Goal: Task Accomplishment & Management: Use online tool/utility

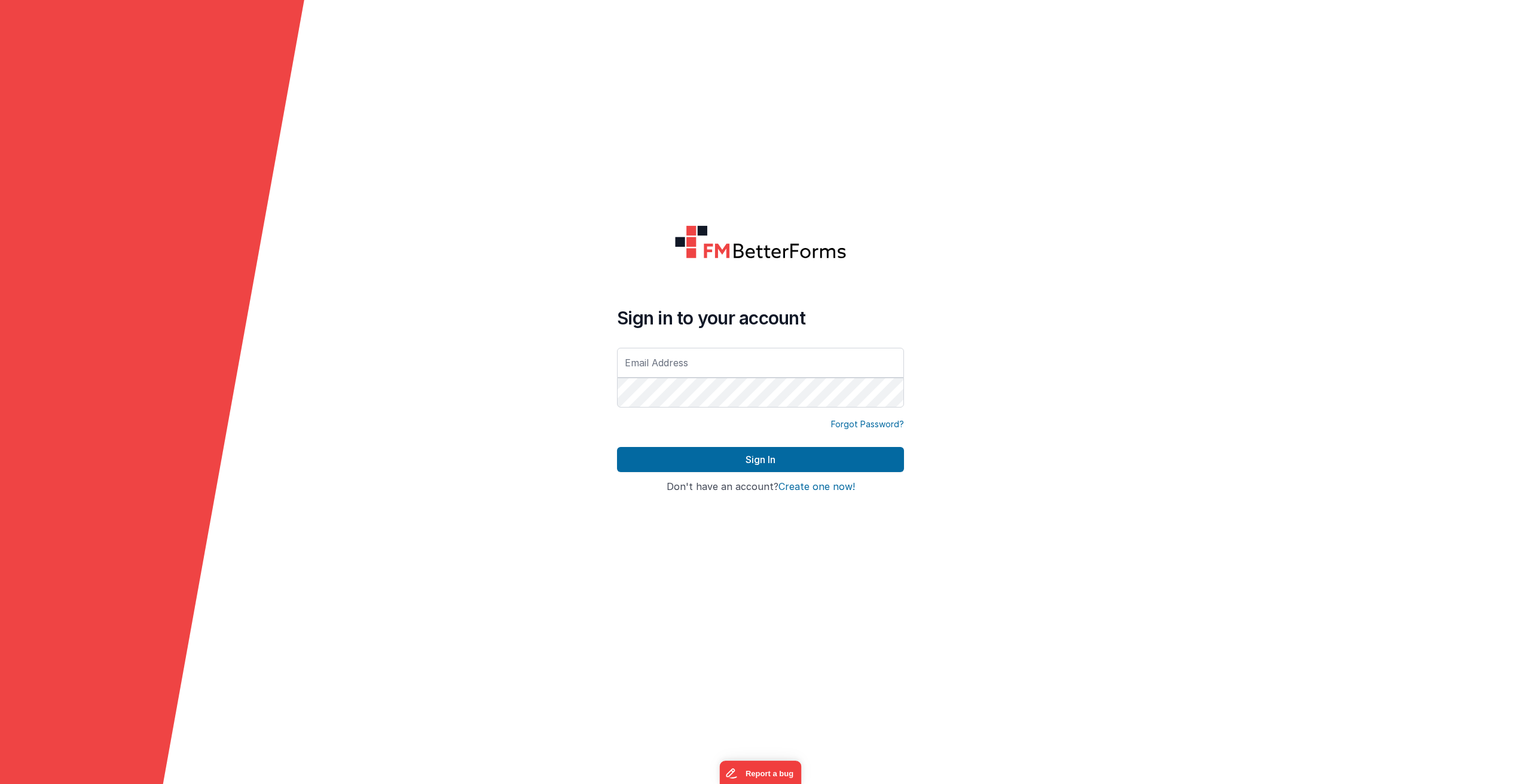
type input "[PERSON_NAME][EMAIL_ADDRESS][PERSON_NAME][DOMAIN_NAME]"
click at [617, 447] on button "Sign In" at bounding box center [760, 460] width 287 height 25
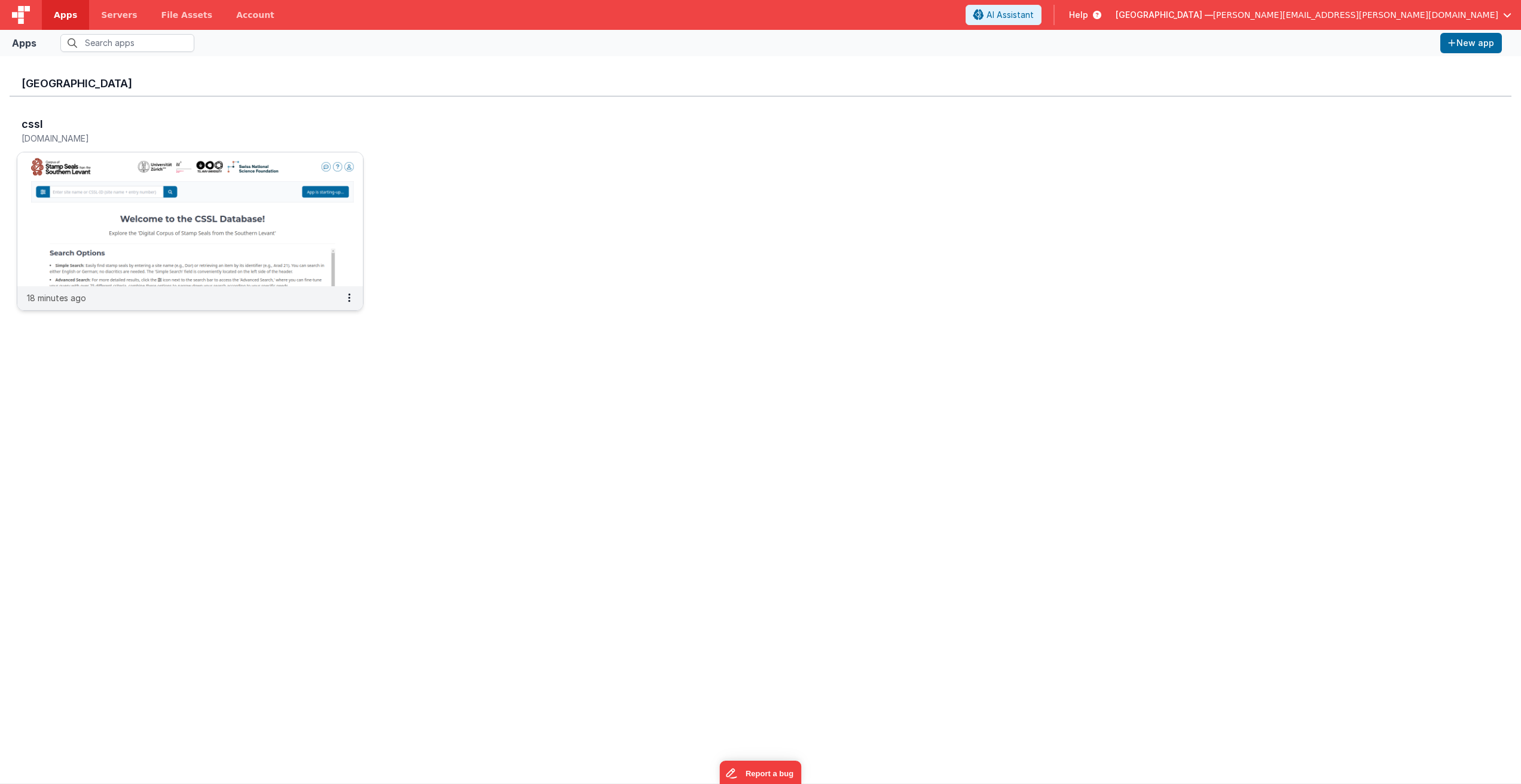
click at [295, 186] on img at bounding box center [190, 219] width 345 height 134
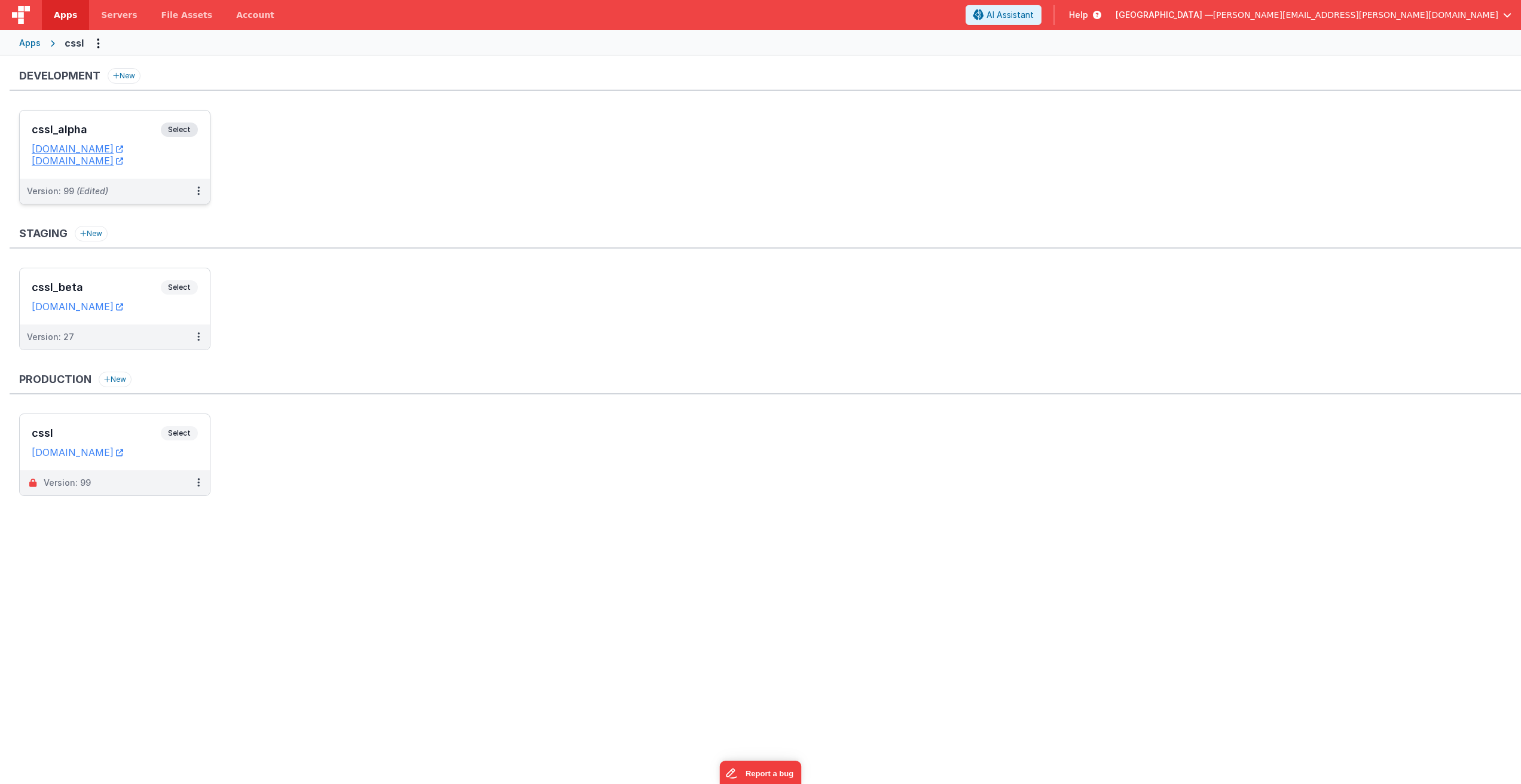
click at [186, 128] on span "Select" at bounding box center [179, 129] width 37 height 14
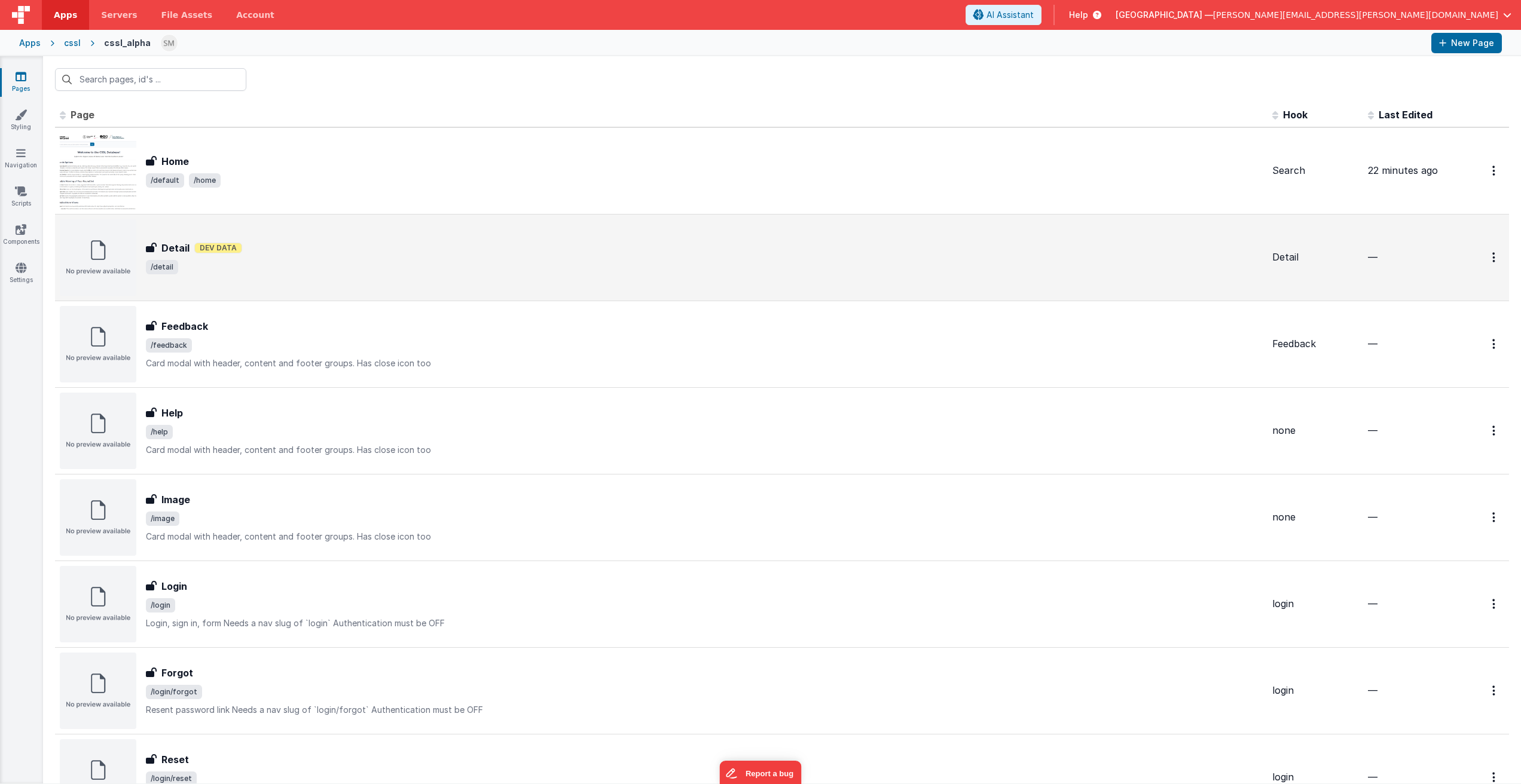
click at [167, 268] on span "/detail" at bounding box center [162, 267] width 32 height 14
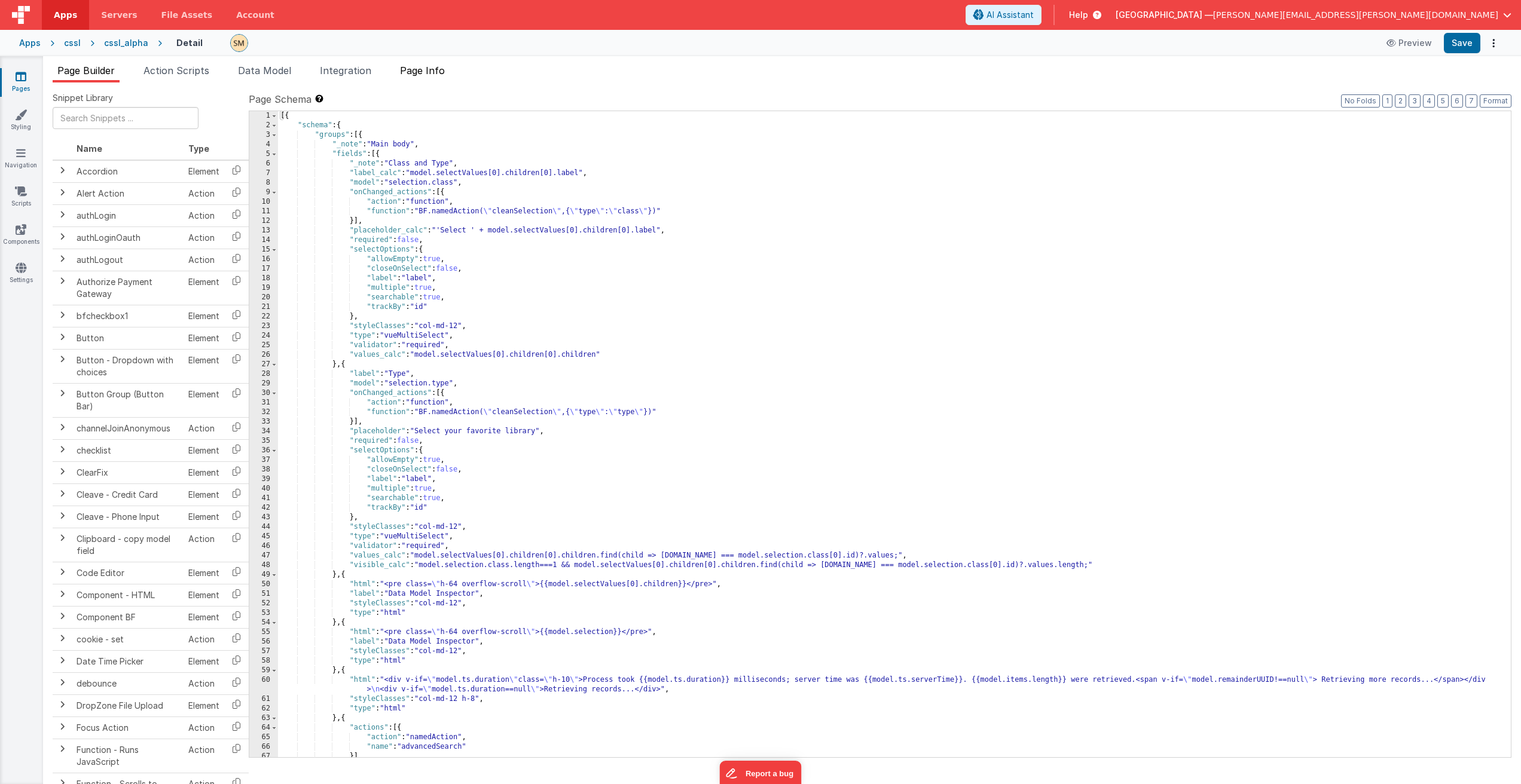
click at [443, 72] on span "Page Info" at bounding box center [422, 70] width 45 height 12
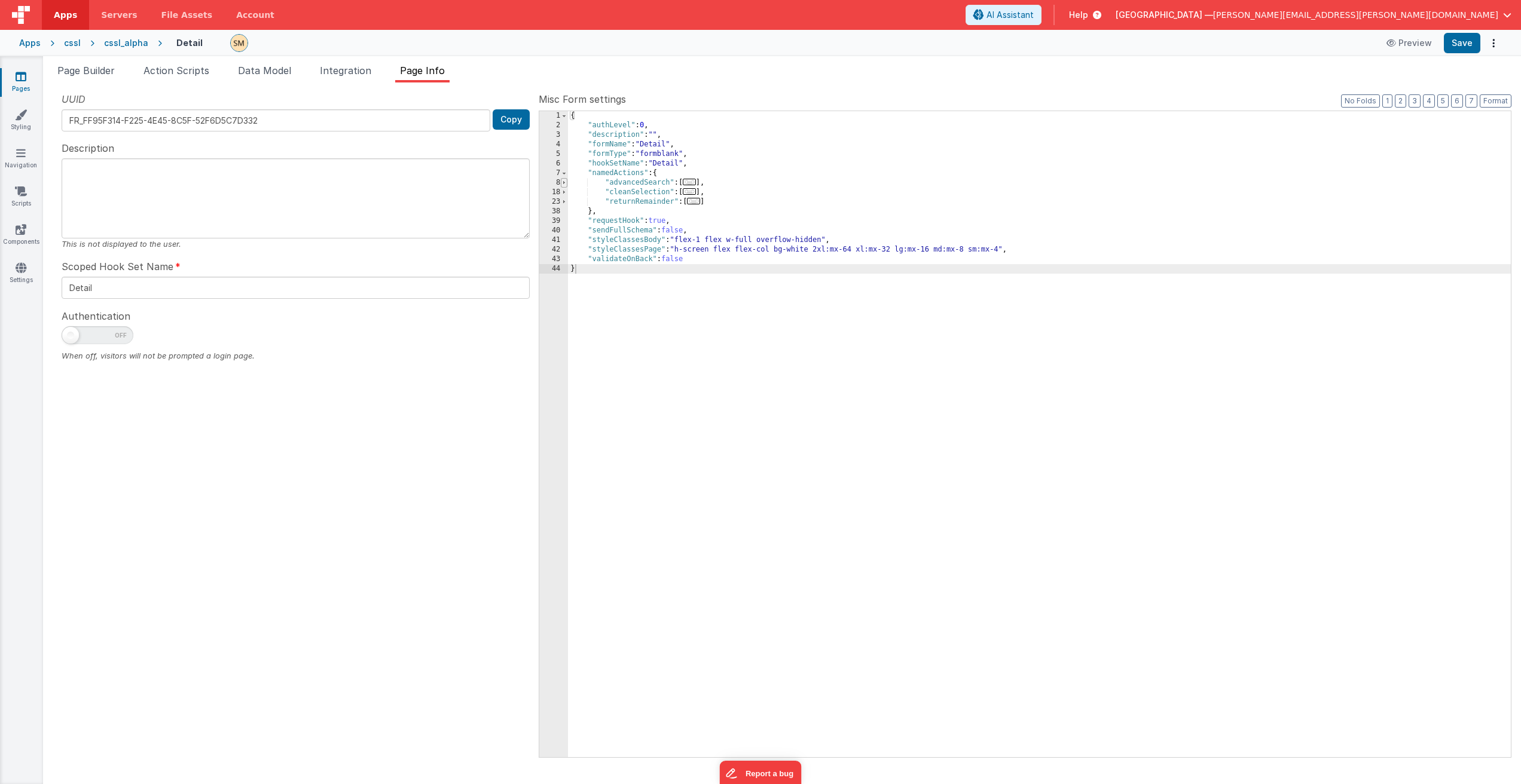
click at [563, 182] on span at bounding box center [564, 182] width 7 height 9
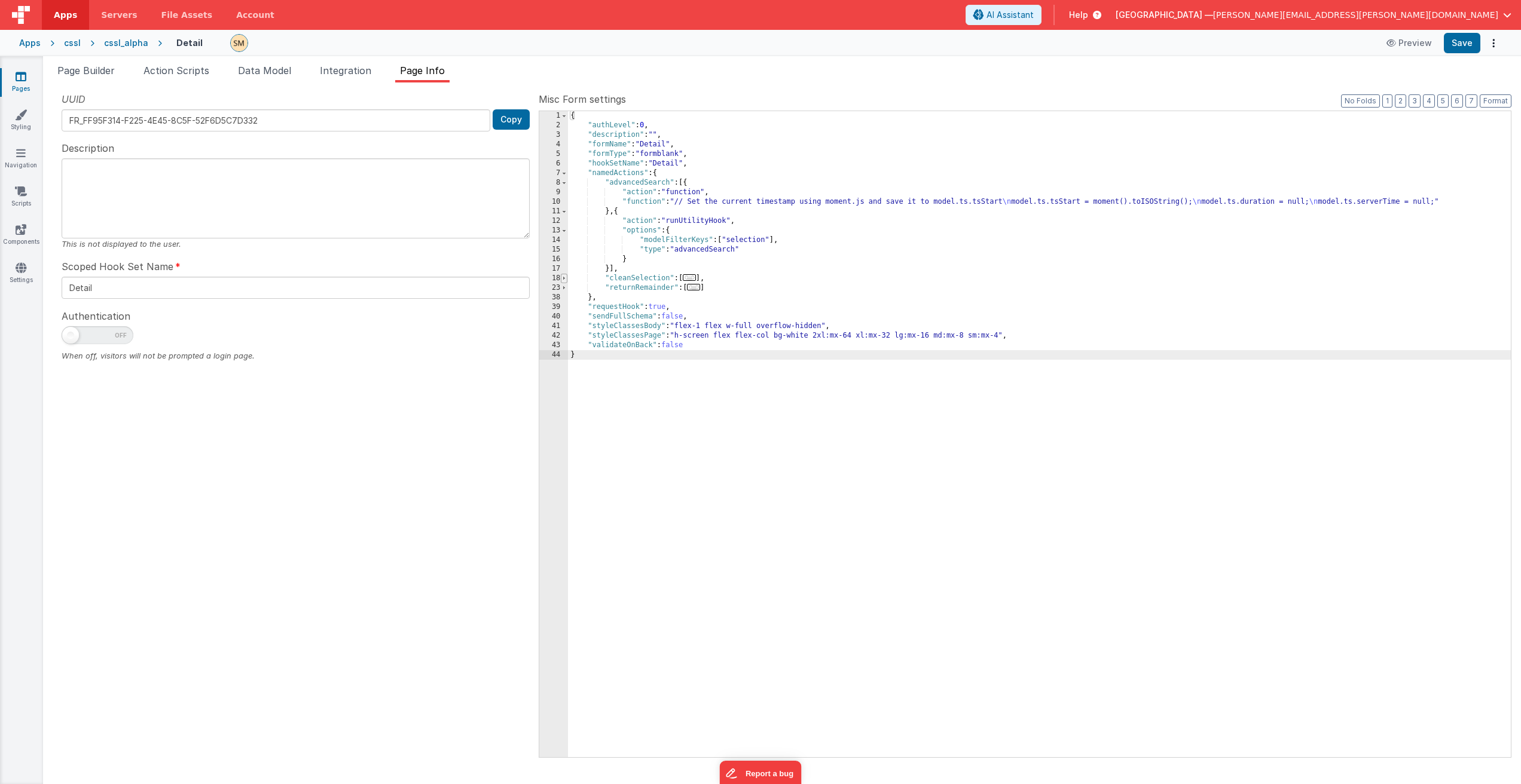
click at [563, 279] on span at bounding box center [564, 278] width 7 height 9
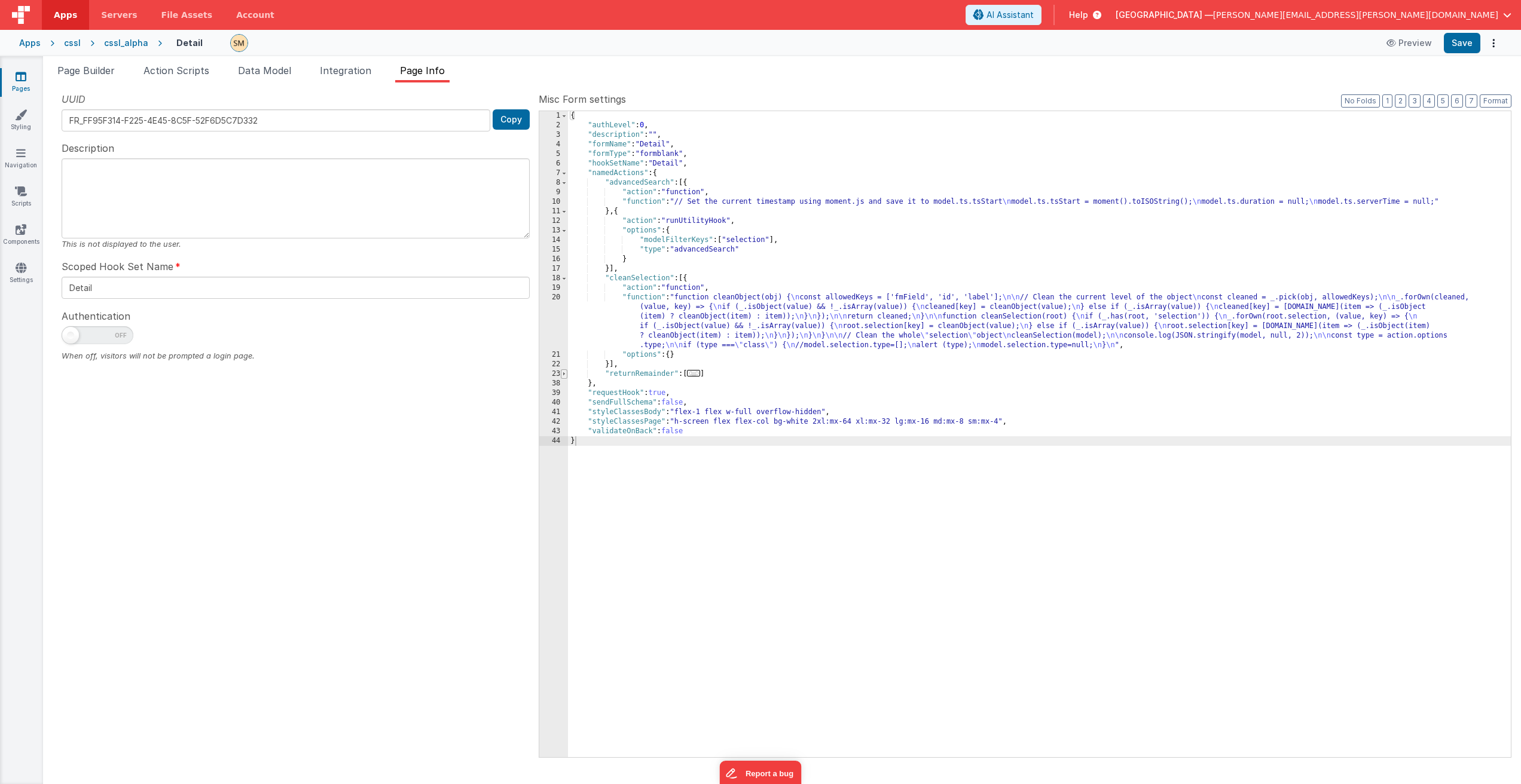
click at [566, 375] on span at bounding box center [564, 374] width 7 height 9
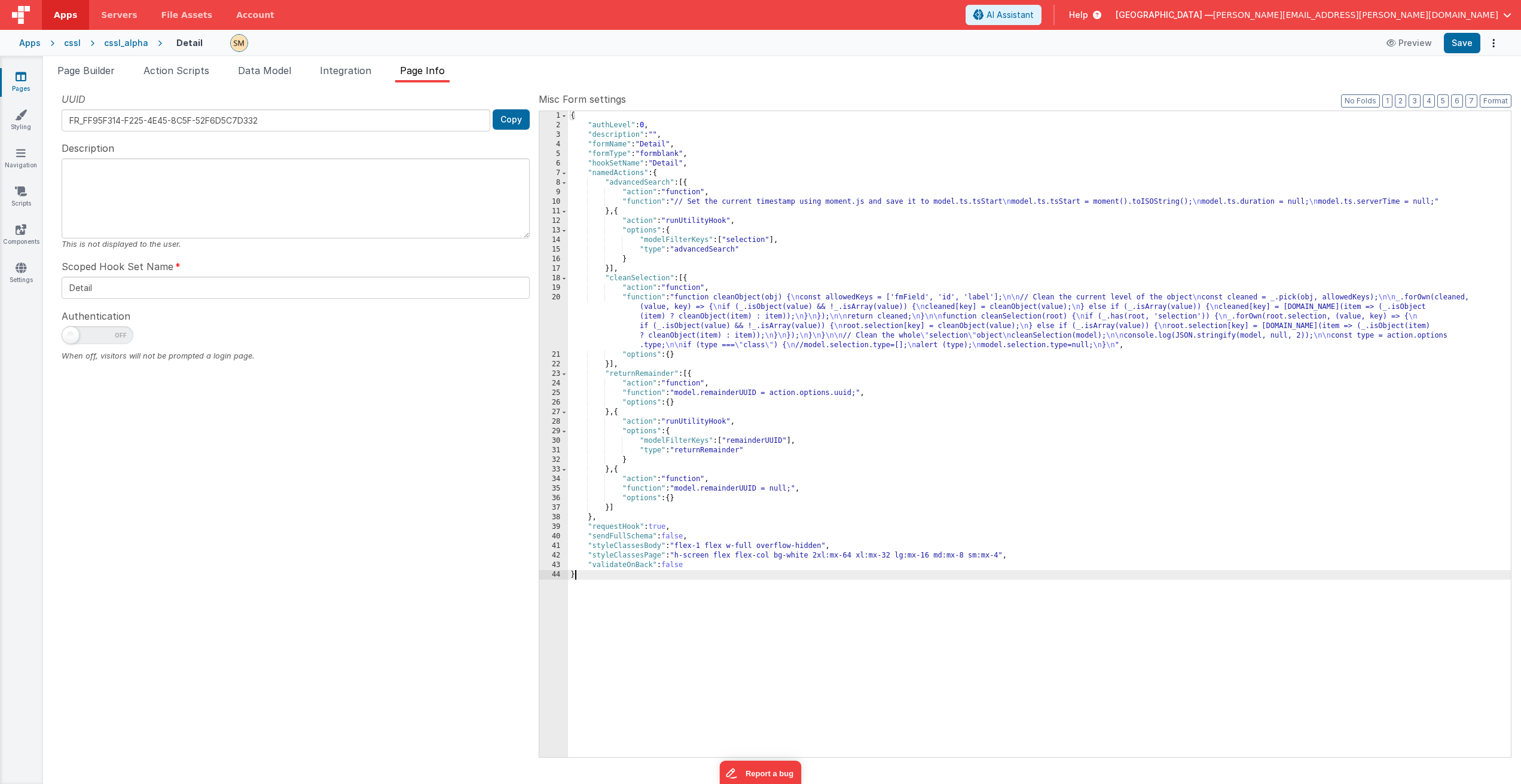
click at [758, 243] on div "{ "authLevel" : 0 , "description" : "" , "formName" : "Detail" , "formType" : "…" at bounding box center [1040, 444] width 943 height 665
click at [700, 249] on div "{ "authLevel" : 0 , "description" : "" , "formName" : "Detail" , "formType" : "…" at bounding box center [1040, 444] width 943 height 665
click at [106, 75] on span "Page Builder" at bounding box center [86, 70] width 57 height 12
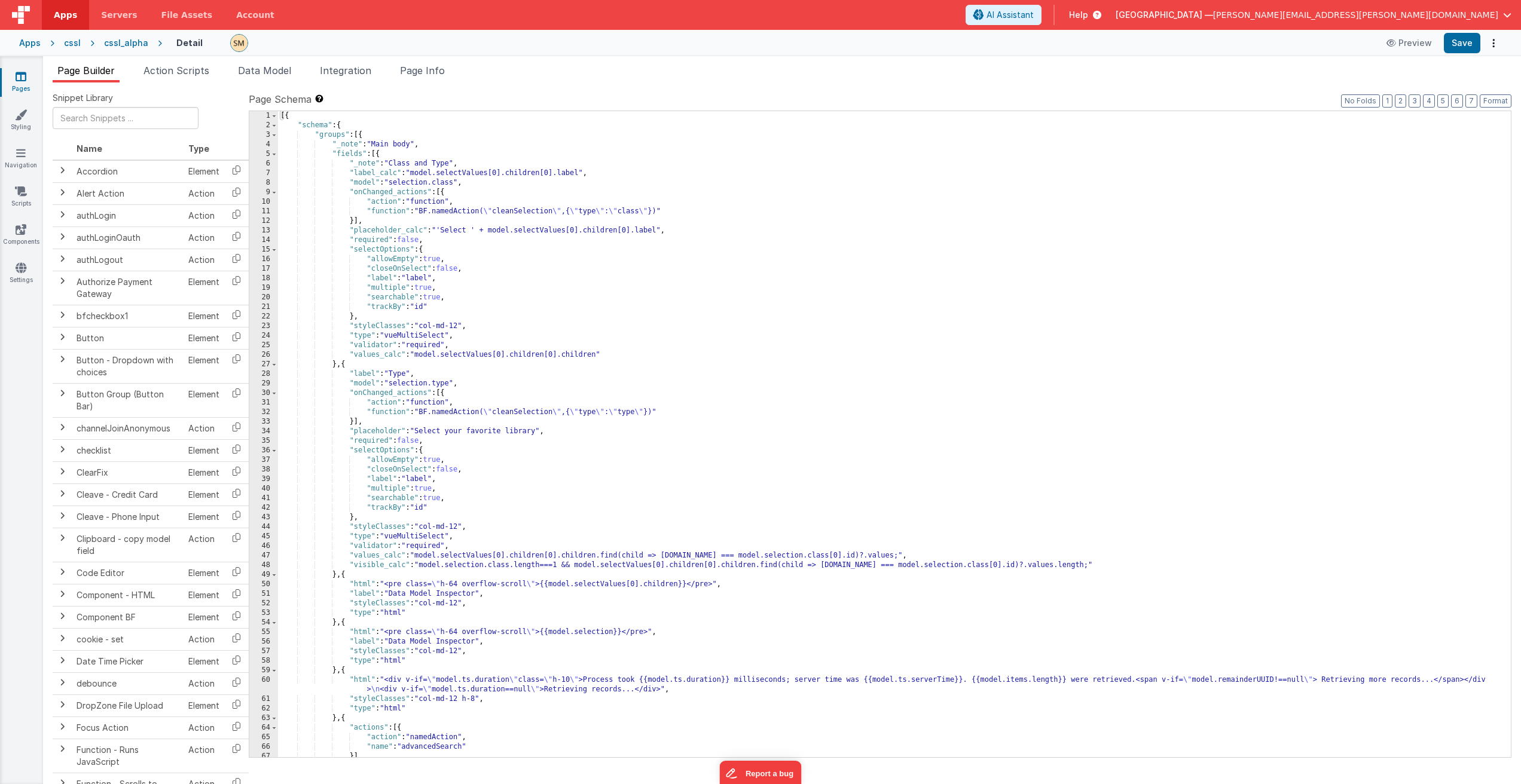
click at [19, 79] on icon at bounding box center [20, 76] width 11 height 12
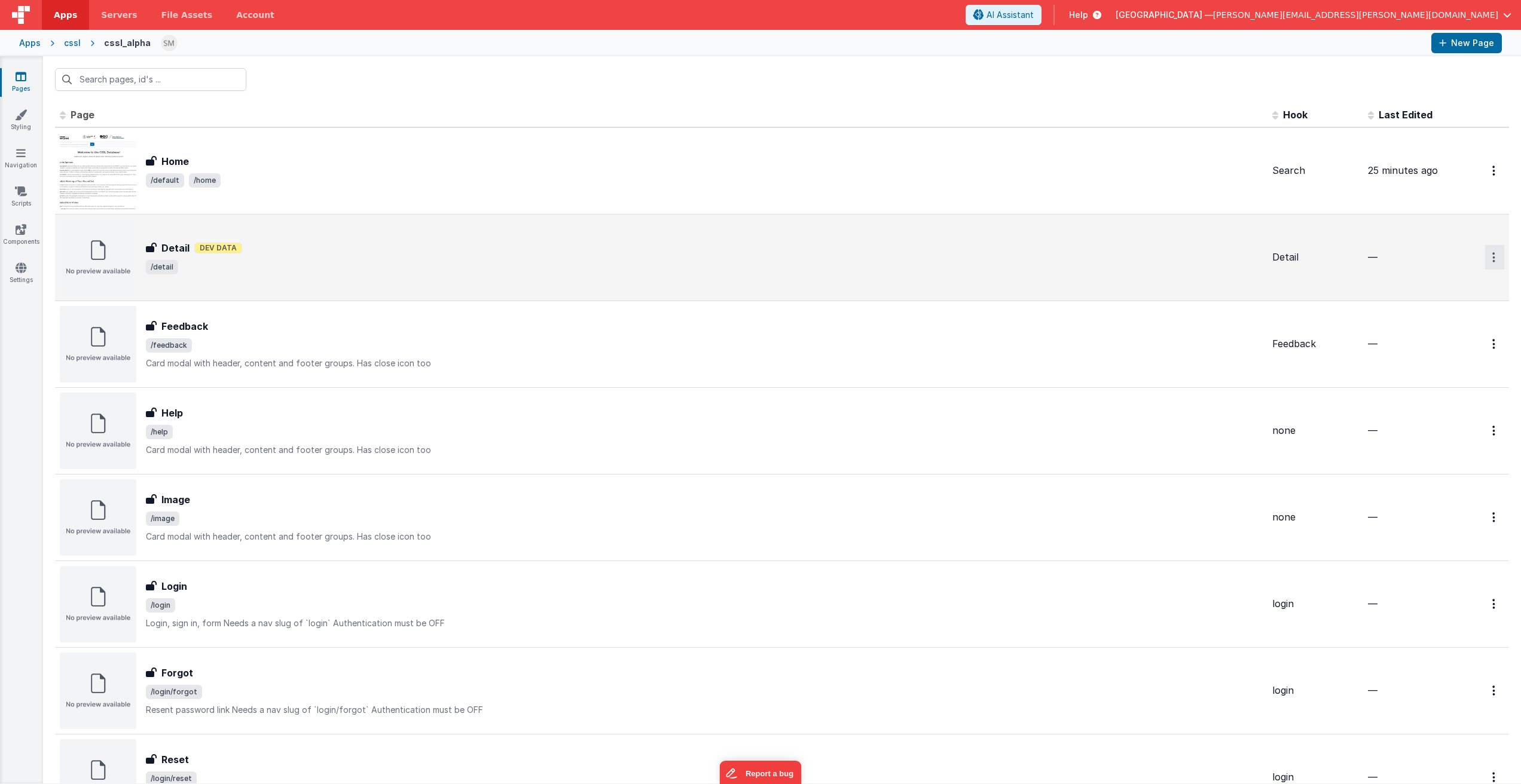
click at [1493, 175] on icon "Options" at bounding box center [1494, 171] width 3 height 10
click at [1435, 332] on link "Delete" at bounding box center [1452, 329] width 105 height 22
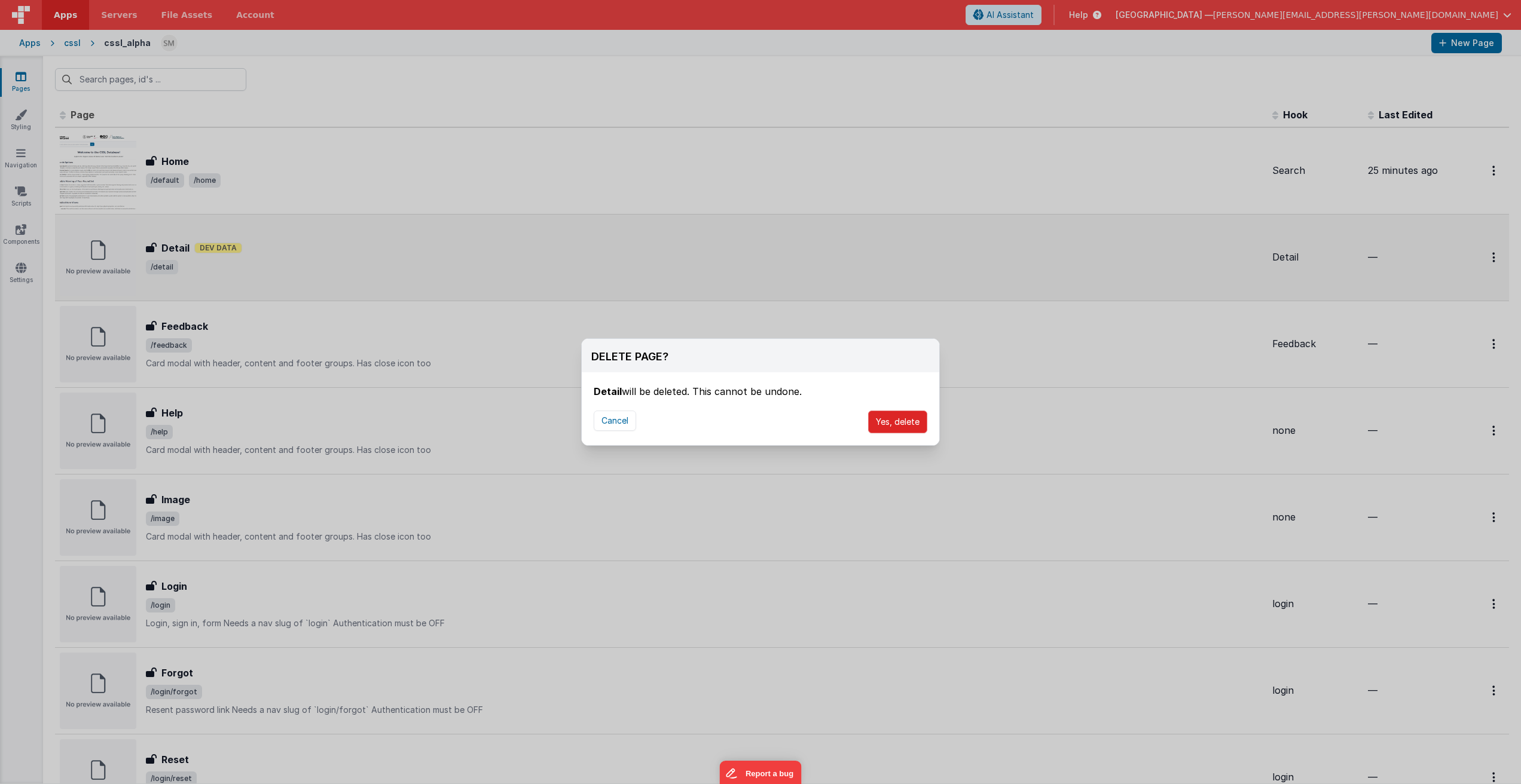
click at [888, 423] on button "Yes, delete" at bounding box center [898, 422] width 59 height 23
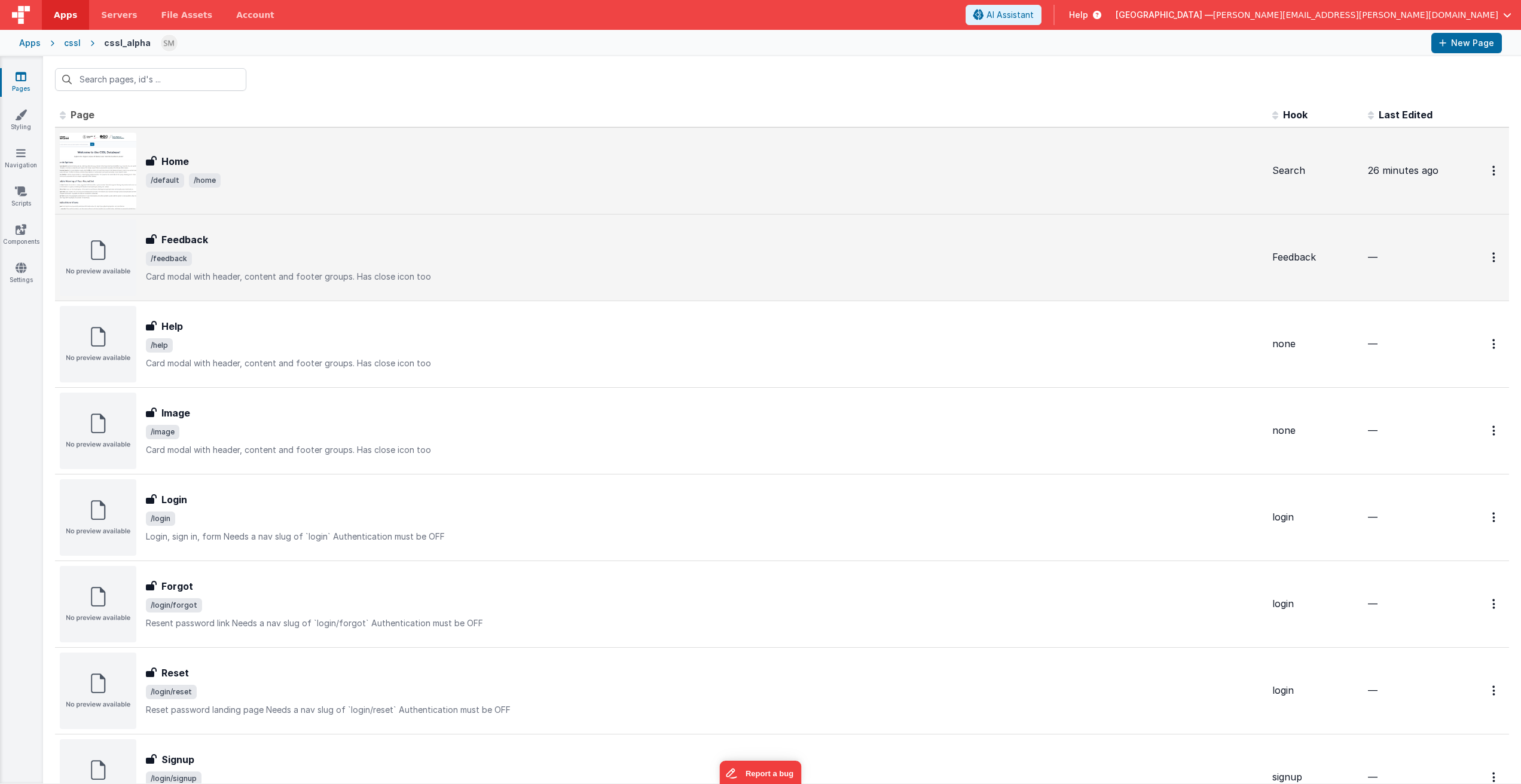
click at [169, 166] on h3 "Home" at bounding box center [175, 161] width 28 height 14
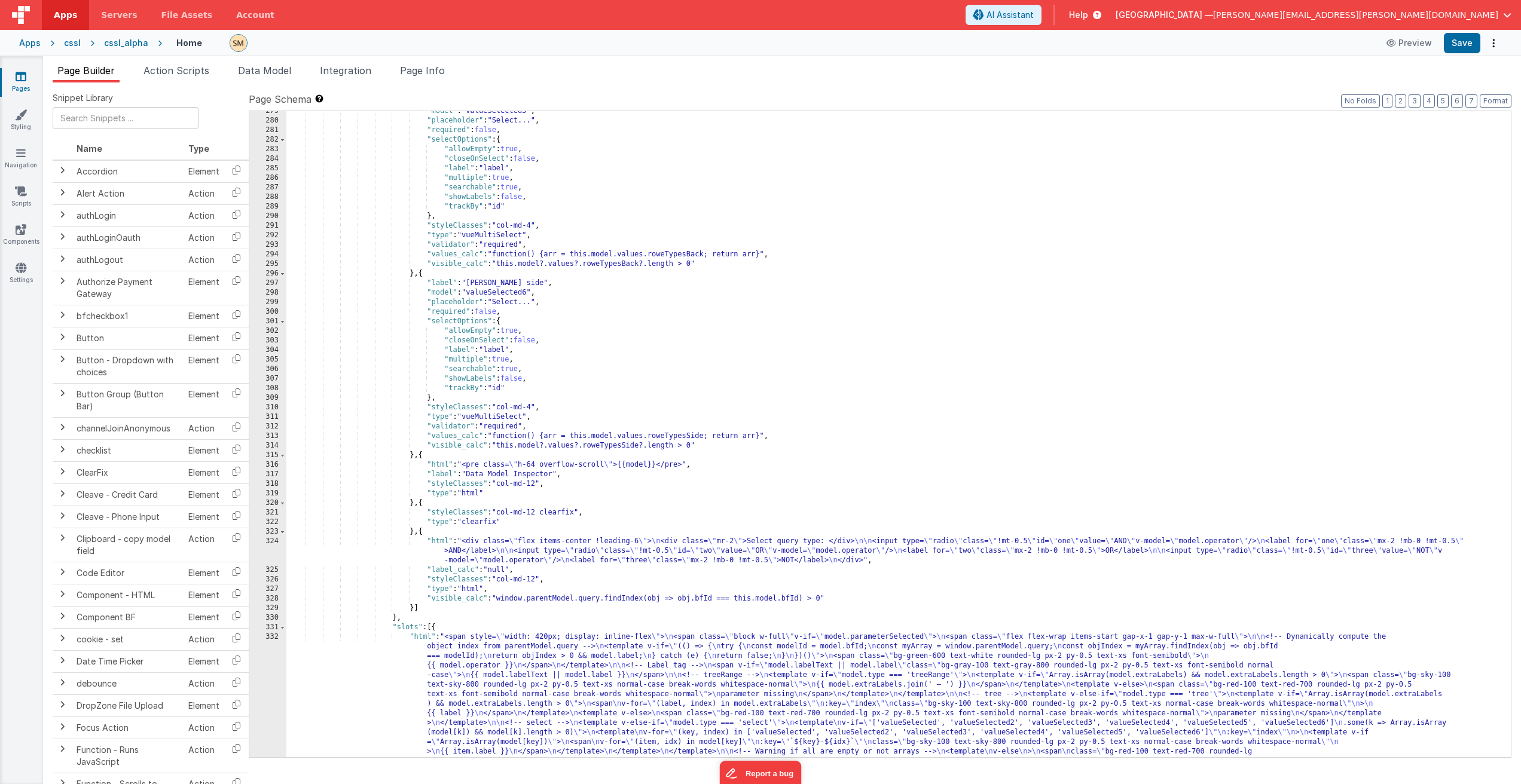
scroll to position [2833, 0]
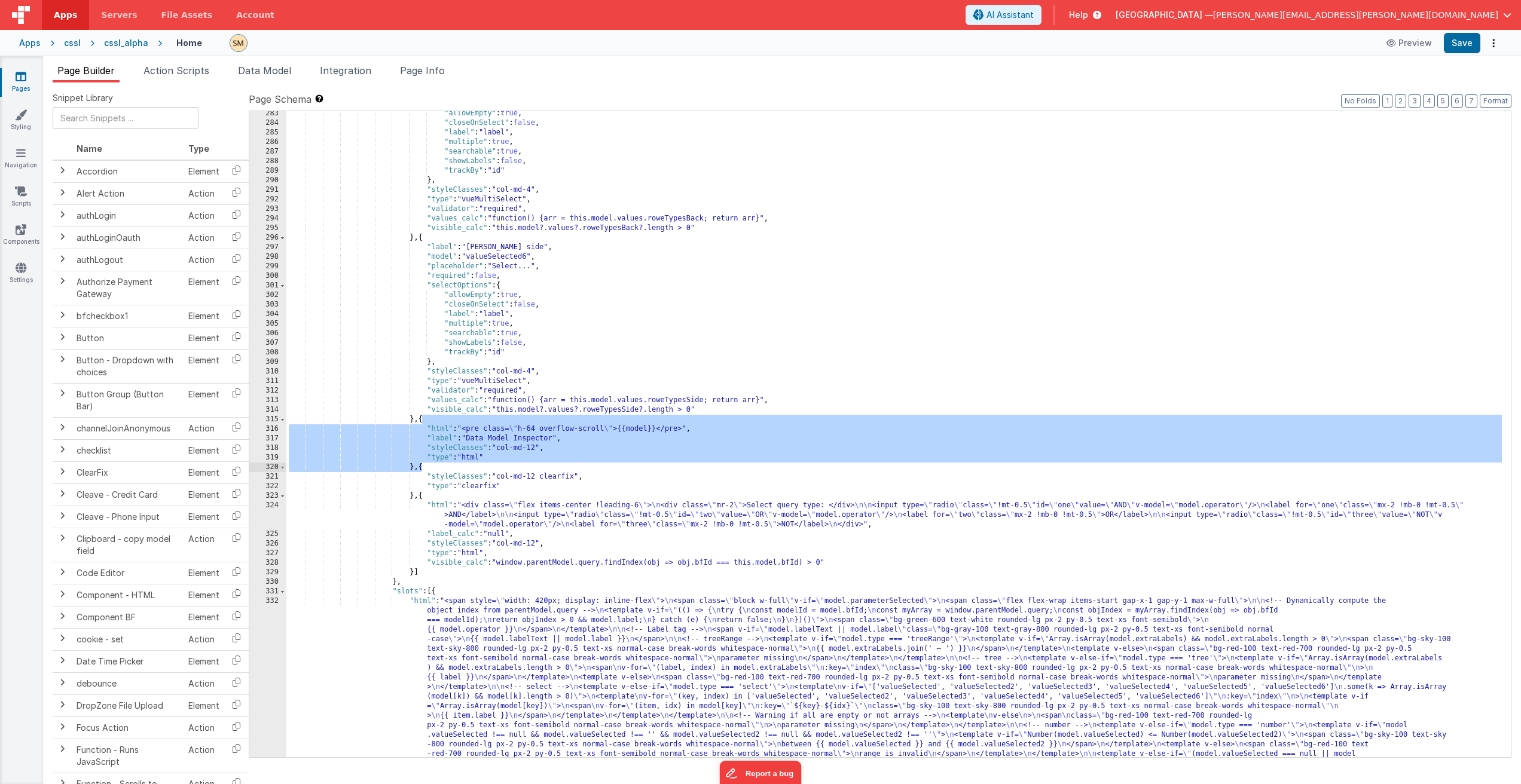
drag, startPoint x: 423, startPoint y: 421, endPoint x: 421, endPoint y: 468, distance: 47.0
click at [421, 468] on div ""allowEmpty" : true , "closeOnSelect" : false , "label" : "label" , "multiple" …" at bounding box center [894, 575] width 1216 height 933
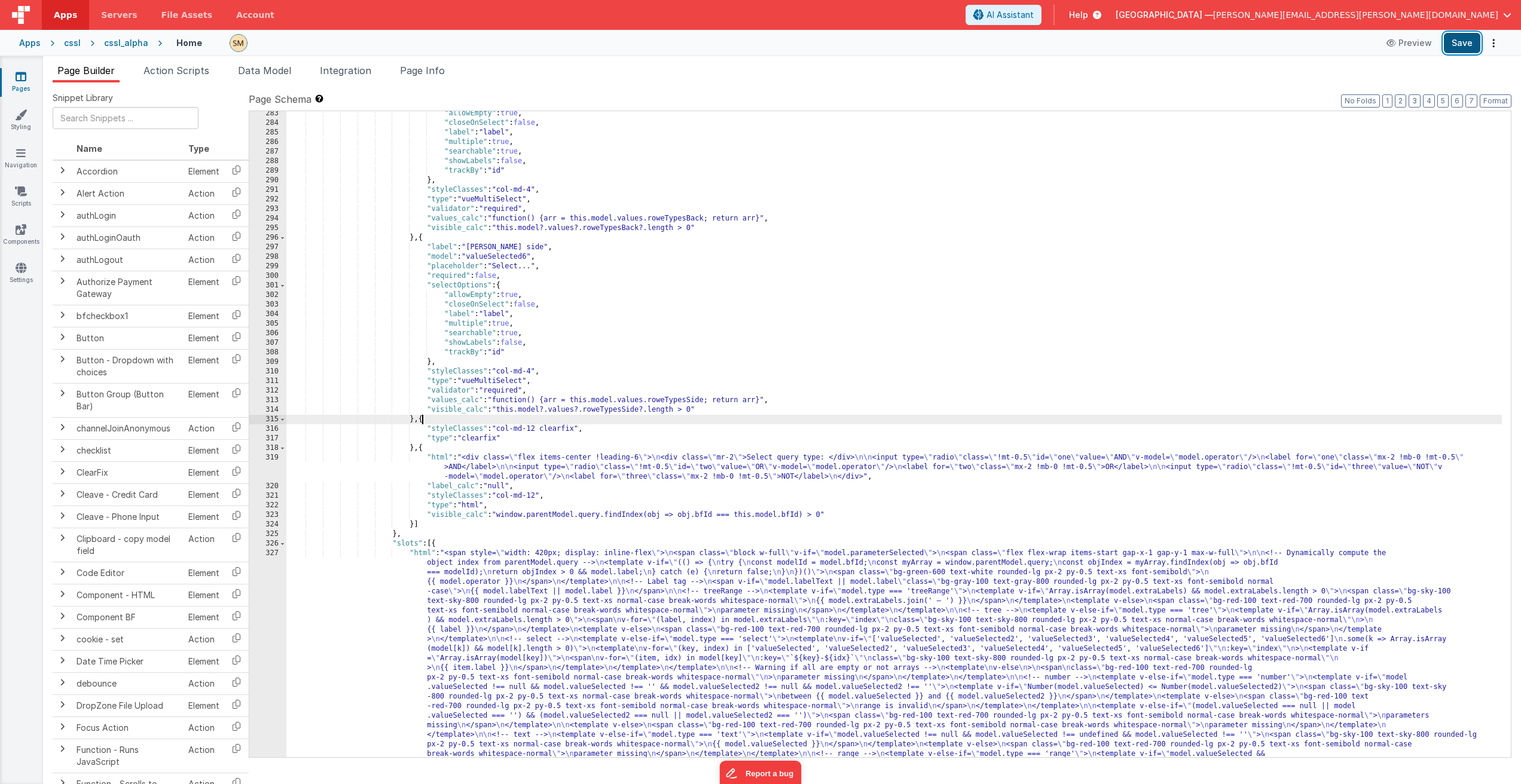
click at [1459, 46] on button "Save" at bounding box center [1462, 43] width 36 height 20
